Goal: Find specific page/section: Find specific page/section

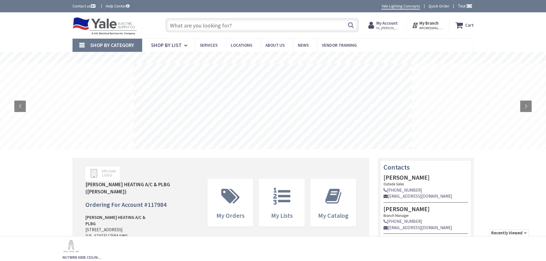
click at [174, 25] on input "text" at bounding box center [262, 25] width 194 height 14
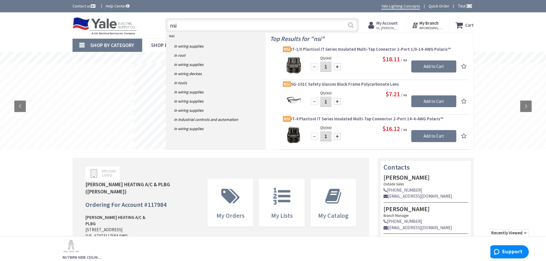
type input "nsi"
click at [351, 26] on button "Search" at bounding box center [350, 25] width 7 height 13
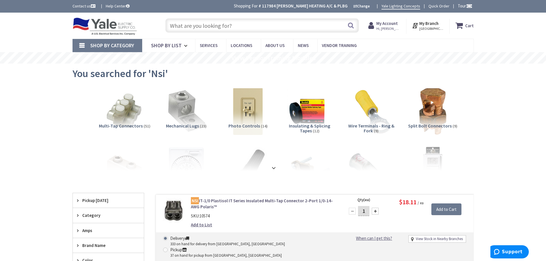
click at [178, 25] on input "text" at bounding box center [262, 25] width 194 height 14
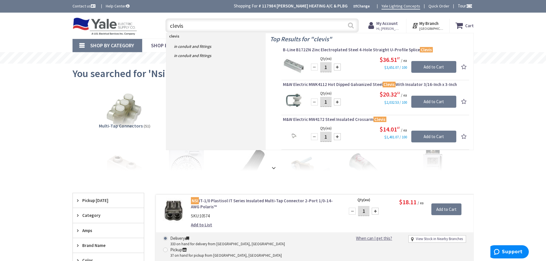
type input "clevis"
click at [352, 27] on button "Search" at bounding box center [350, 25] width 7 height 13
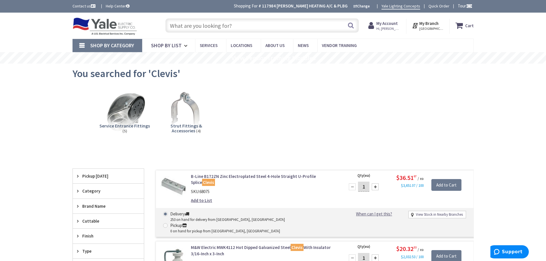
click at [175, 25] on input "text" at bounding box center [262, 25] width 194 height 14
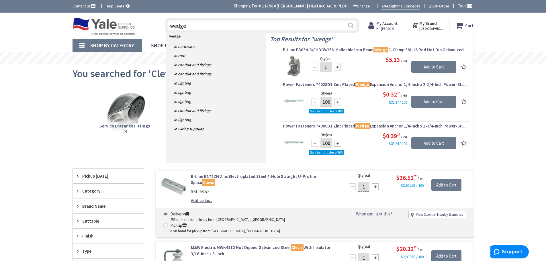
type input "wedge"
click at [353, 26] on button "Search" at bounding box center [350, 25] width 7 height 13
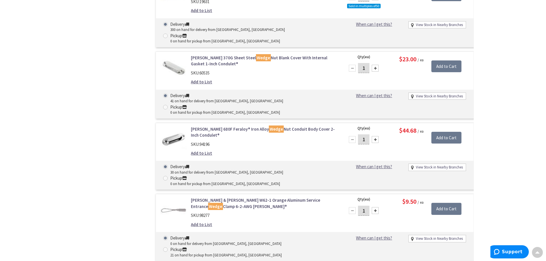
scroll to position [775, 0]
